Goal: Information Seeking & Learning: Learn about a topic

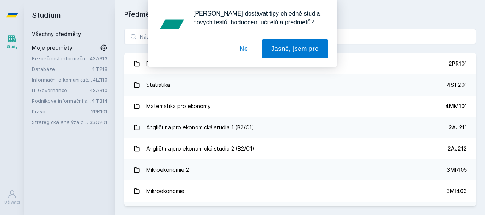
click at [243, 49] on button "Ne" at bounding box center [243, 48] width 27 height 19
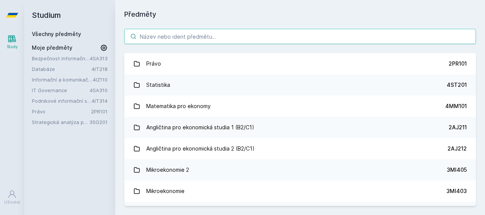
click at [166, 38] on input "search" at bounding box center [300, 36] width 352 height 15
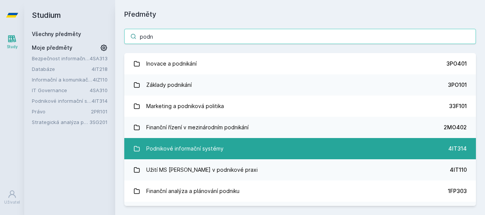
type input "podn"
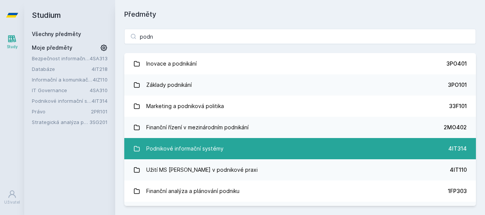
click at [216, 153] on div "Podnikové informační systémy" at bounding box center [184, 148] width 77 height 15
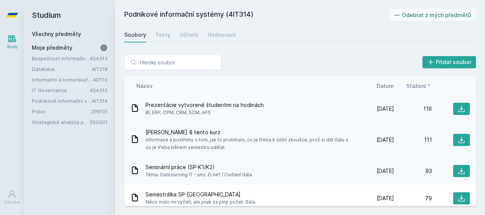
scroll to position [128, 0]
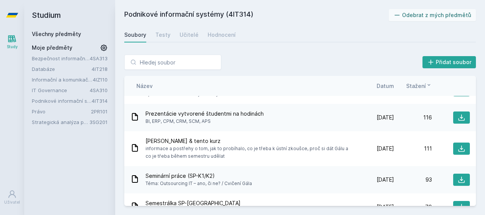
click at [313, 121] on div "Prezentácie vytvorené študentmi na hodinách BI, ERP, CPM, CRM, SCM, APS" at bounding box center [243, 117] width 226 height 15
click at [388, 85] on span "Datum" at bounding box center [385, 86] width 17 height 8
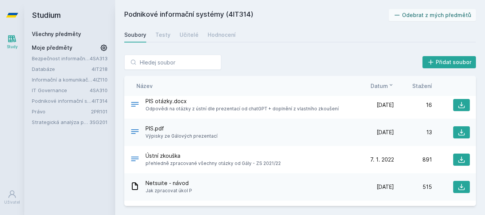
scroll to position [0, 0]
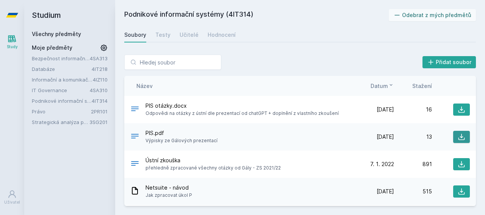
click at [458, 135] on icon at bounding box center [462, 137] width 8 height 8
click at [463, 105] on button at bounding box center [461, 109] width 17 height 12
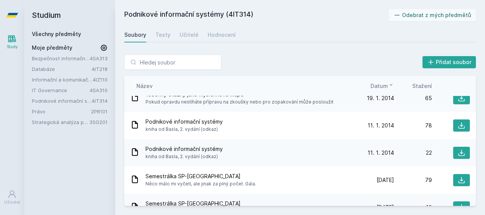
scroll to position [265, 0]
click at [453, 123] on button at bounding box center [461, 125] width 17 height 12
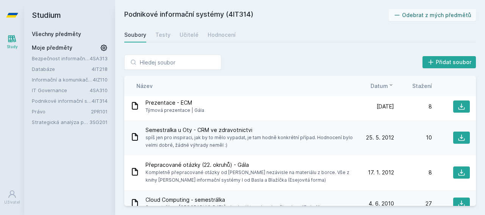
scroll to position [607, 0]
